Goal: Go to known website

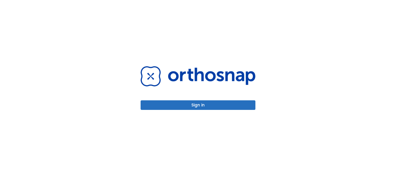
click at [180, 109] on button "Sign in" at bounding box center [197, 105] width 115 height 10
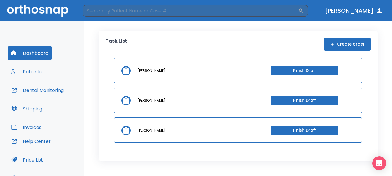
click at [50, 88] on button "Dental Monitoring" at bounding box center [37, 90] width 59 height 14
